Goal: Transaction & Acquisition: Purchase product/service

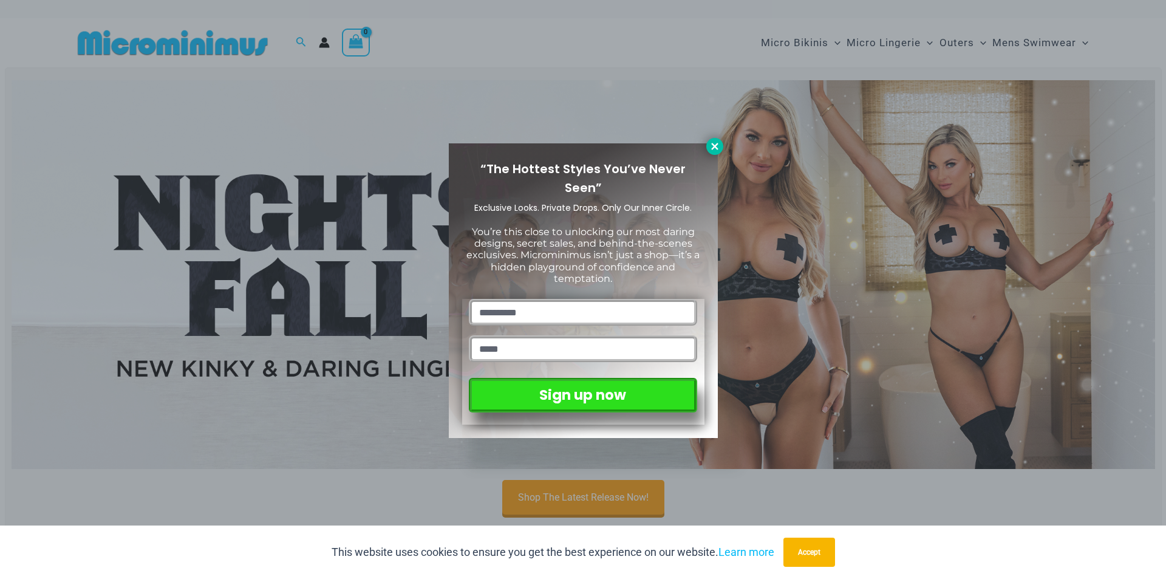
click at [719, 142] on icon at bounding box center [714, 146] width 11 height 11
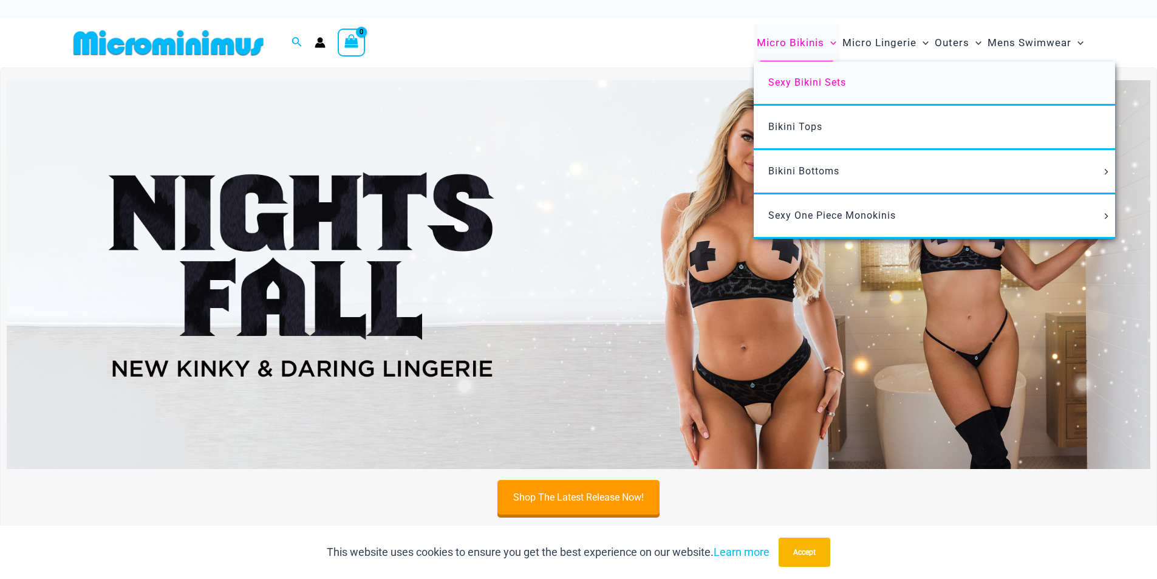
click at [809, 81] on span "Sexy Bikini Sets" at bounding box center [807, 83] width 78 height 12
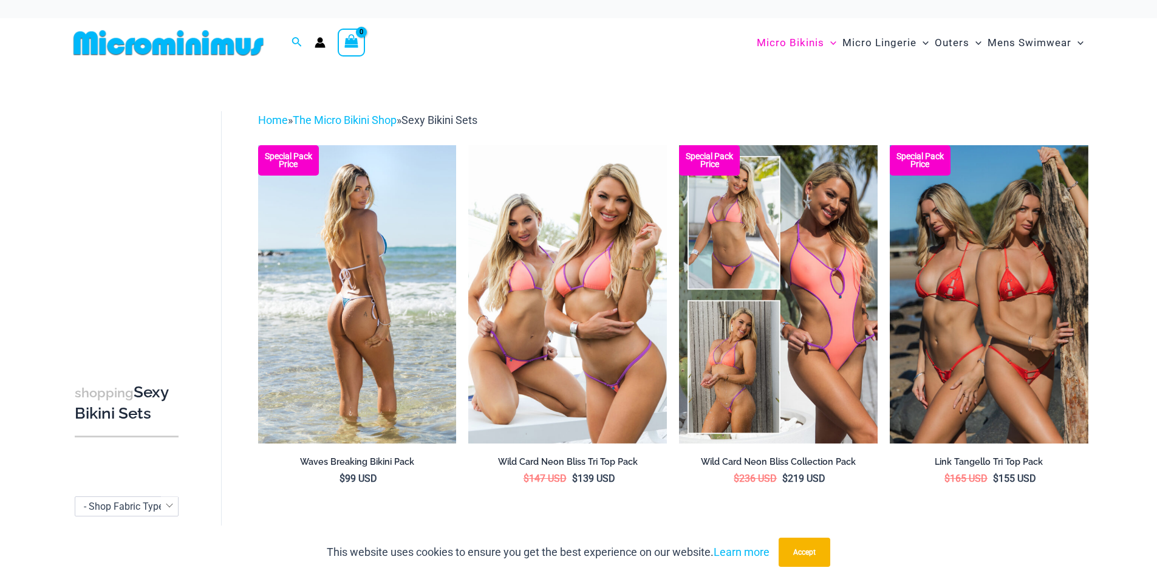
click at [309, 255] on img at bounding box center [357, 294] width 199 height 298
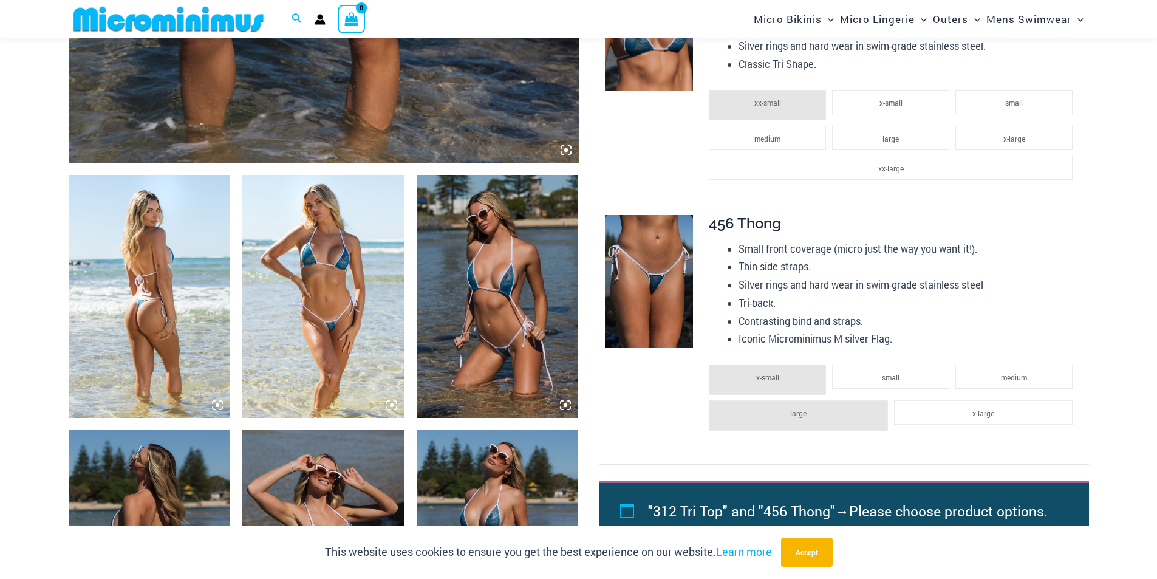
scroll to position [718, 0]
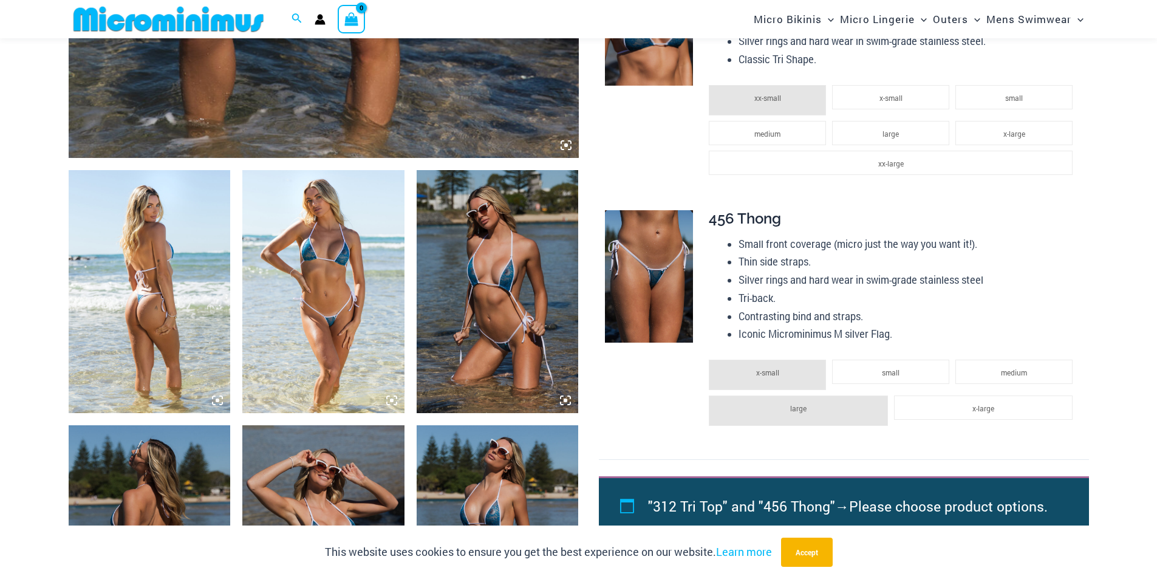
click at [505, 323] on img at bounding box center [498, 291] width 162 height 243
